Goal: Navigation & Orientation: Find specific page/section

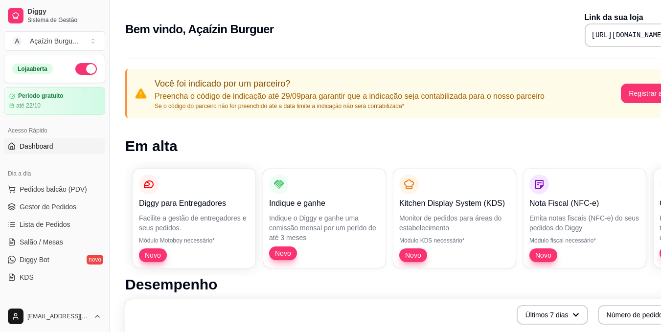
click at [84, 68] on button "button" at bounding box center [86, 69] width 22 height 12
click at [43, 191] on span "Pedidos balcão (PDV)" at bounding box center [54, 189] width 68 height 10
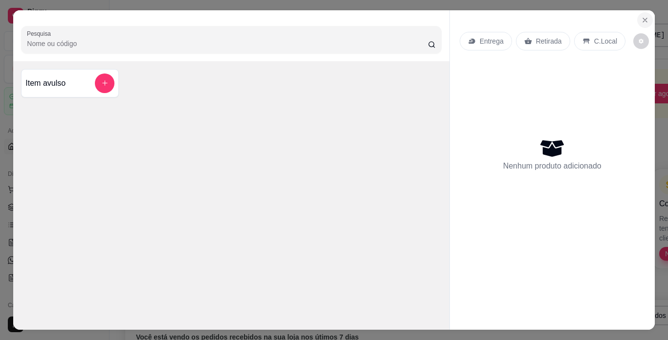
click at [641, 16] on icon "Close" at bounding box center [645, 20] width 8 height 8
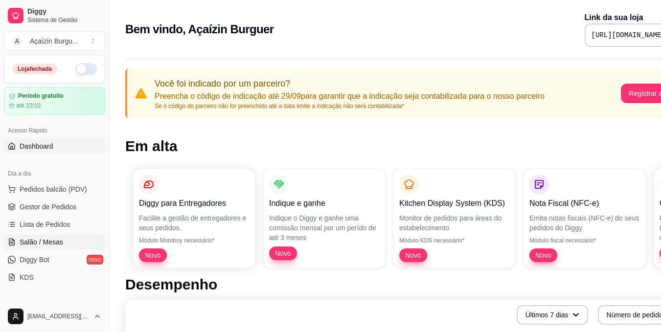
click at [58, 237] on span "Salão / Mesas" at bounding box center [42, 242] width 44 height 10
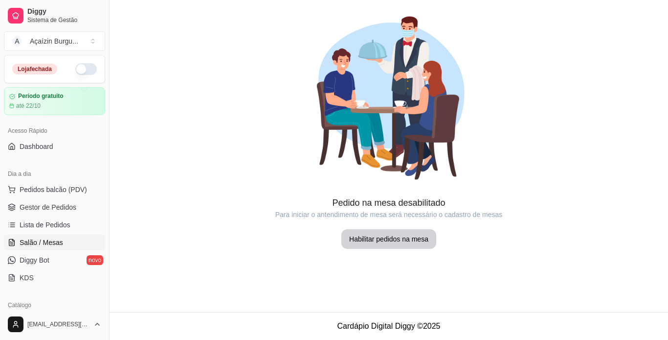
click at [129, 199] on article "Pedido na mesa desabilitado" at bounding box center [389, 203] width 559 height 14
click at [27, 279] on span "KDS" at bounding box center [27, 278] width 14 height 10
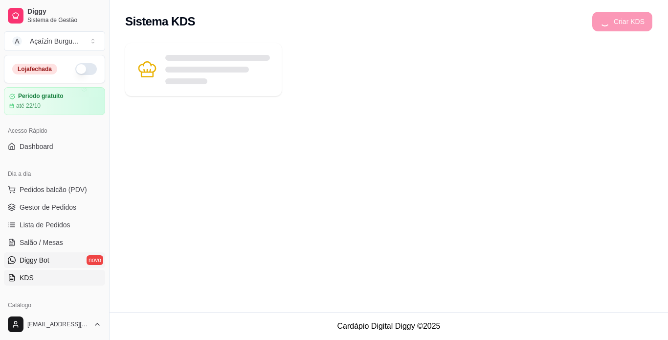
click at [30, 262] on span "Diggy Bot" at bounding box center [35, 260] width 30 height 10
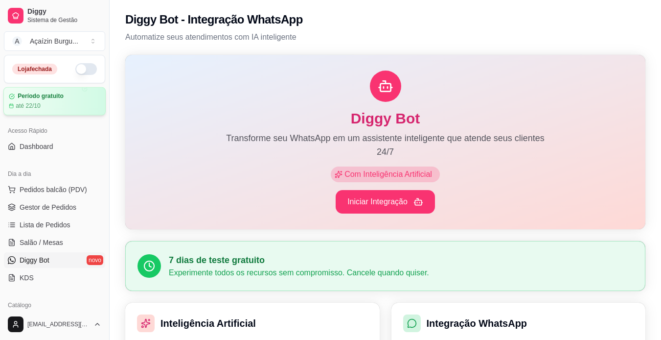
click at [64, 110] on div "Período gratuito até 22/10" at bounding box center [54, 101] width 102 height 28
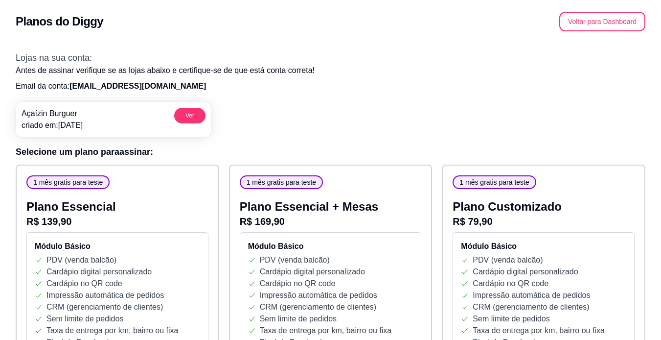
drag, startPoint x: 592, startPoint y: 0, endPoint x: 598, endPoint y: 86, distance: 86.3
click at [598, 86] on p "Email da conta: acaizin16@gmail.com" at bounding box center [331, 86] width 630 height 12
